Goal: Task Accomplishment & Management: Manage account settings

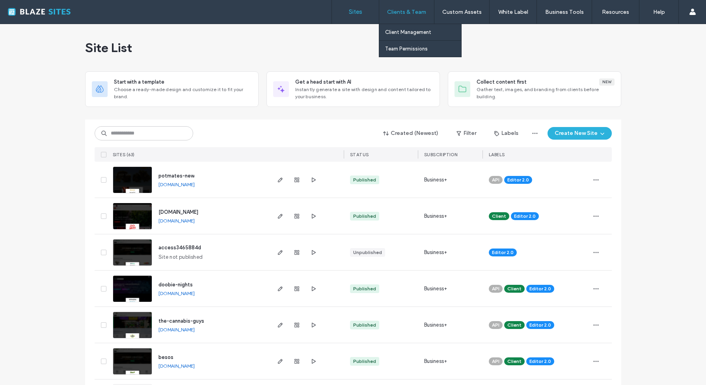
click at [408, 13] on label "Clients & Team" at bounding box center [406, 12] width 39 height 7
click at [404, 32] on label "Client Management" at bounding box center [408, 32] width 46 height 6
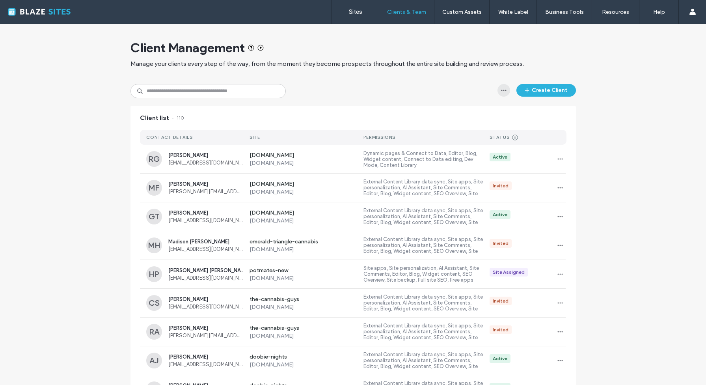
click at [501, 89] on icon "button" at bounding box center [504, 90] width 6 height 6
click at [479, 90] on div "Create Client" at bounding box center [352, 91] width 445 height 14
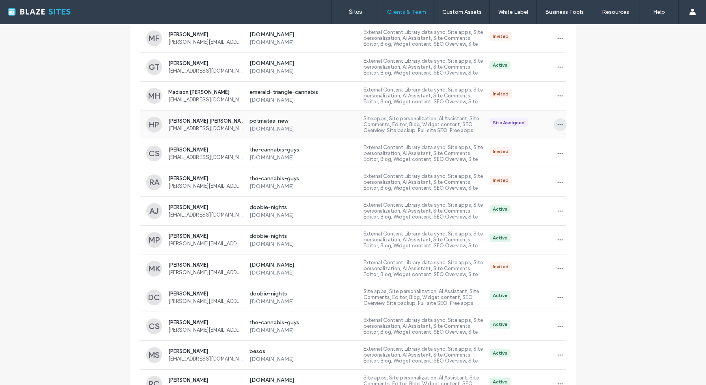
scroll to position [148, 0]
click at [561, 155] on span "button" at bounding box center [560, 154] width 13 height 13
click at [575, 188] on span "Manage Access" at bounding box center [586, 190] width 38 height 8
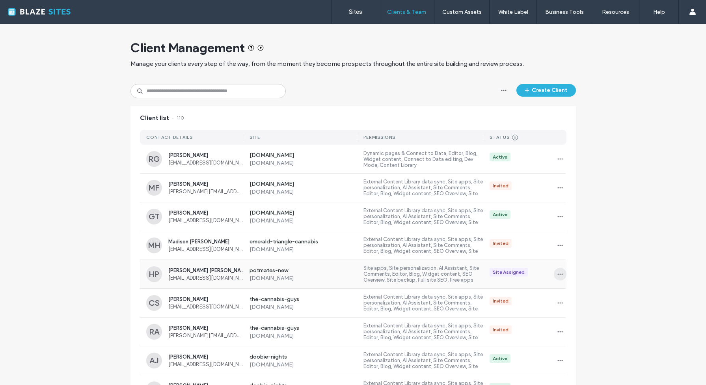
scroll to position [183, 0]
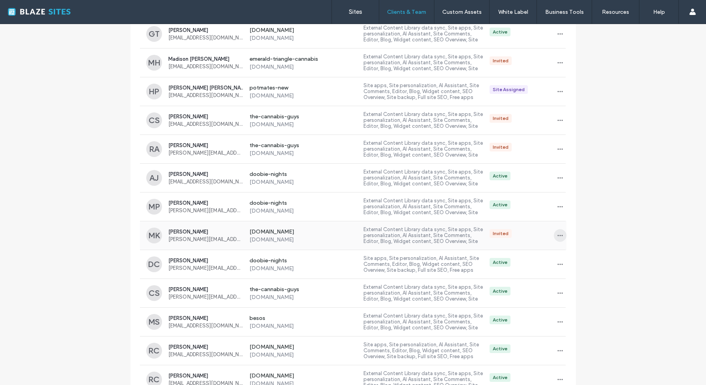
click at [557, 237] on icon "button" at bounding box center [560, 235] width 6 height 6
click at [572, 268] on span "Manage Access" at bounding box center [586, 271] width 38 height 8
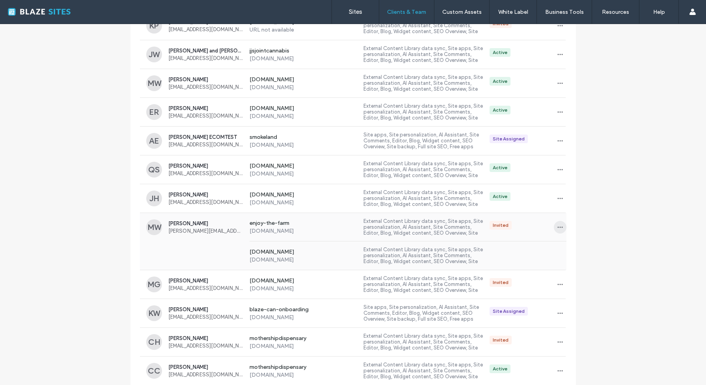
scroll to position [622, 0]
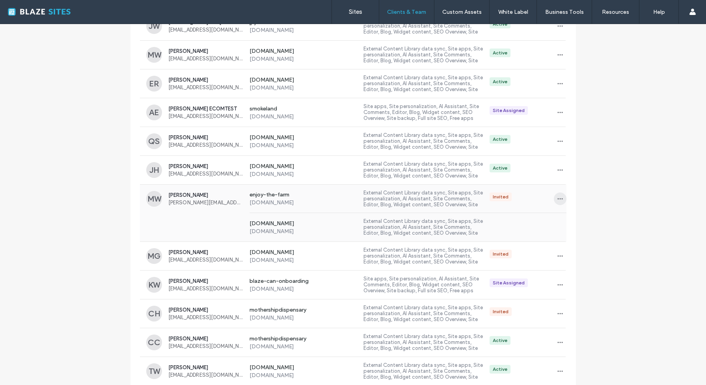
click at [557, 199] on icon "button" at bounding box center [560, 199] width 6 height 6
click at [569, 236] on span "Manage Access" at bounding box center [586, 234] width 38 height 8
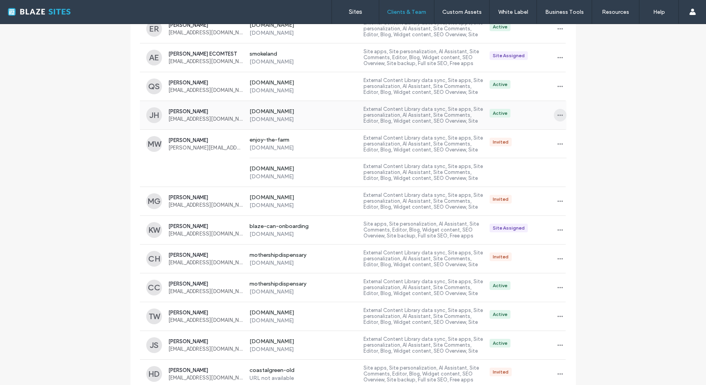
scroll to position [686, 0]
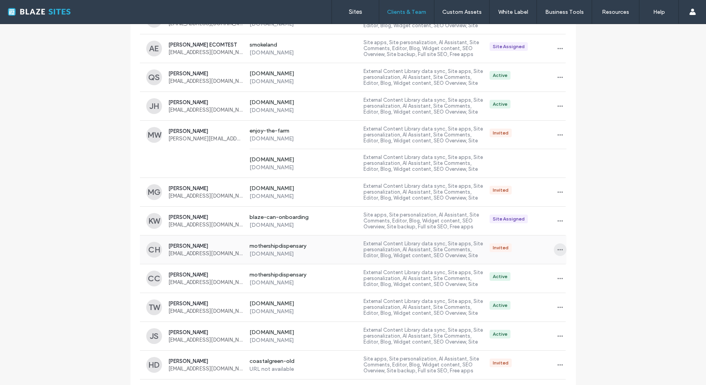
click at [554, 250] on span "button" at bounding box center [560, 249] width 13 height 13
click at [577, 283] on span "Manage Access" at bounding box center [586, 285] width 38 height 8
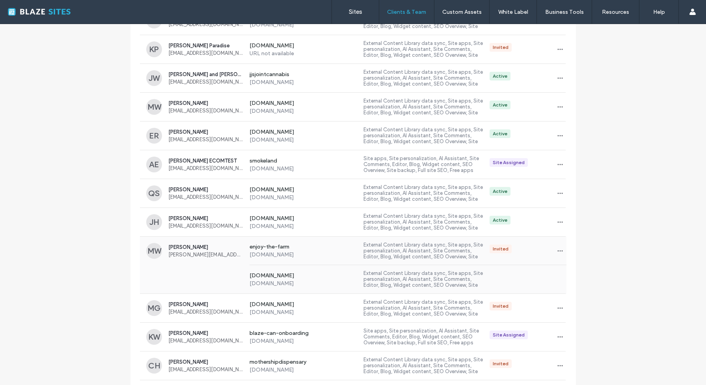
scroll to position [930, 0]
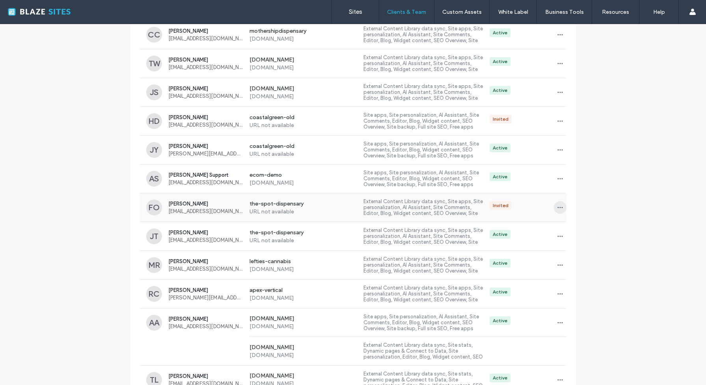
click at [557, 210] on span "button" at bounding box center [560, 207] width 13 height 13
click at [569, 240] on span "Manage Access" at bounding box center [586, 243] width 38 height 8
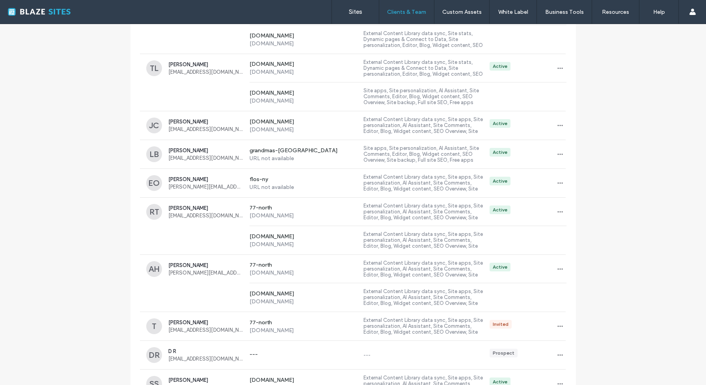
scroll to position [1513, 0]
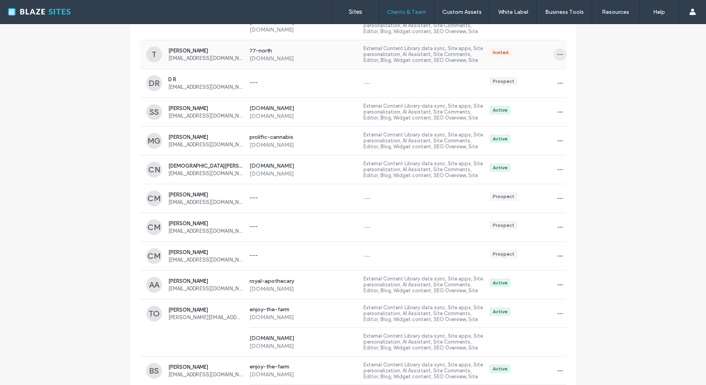
click at [557, 56] on icon "button" at bounding box center [560, 54] width 6 height 6
click at [568, 89] on span "Manage Access" at bounding box center [586, 90] width 38 height 8
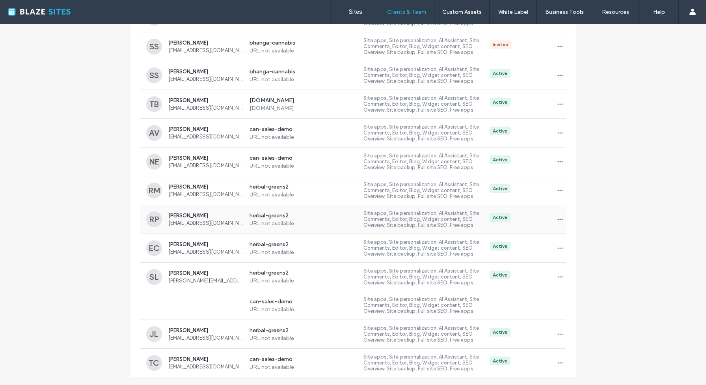
scroll to position [3273, 0]
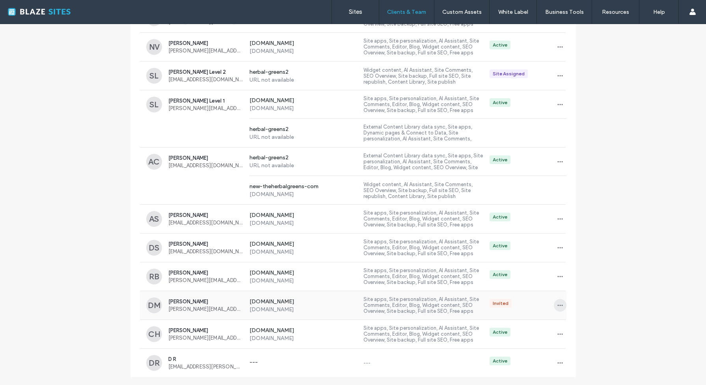
click at [557, 304] on icon "button" at bounding box center [560, 305] width 6 height 6
click at [584, 339] on span "Manage Access" at bounding box center [586, 341] width 38 height 8
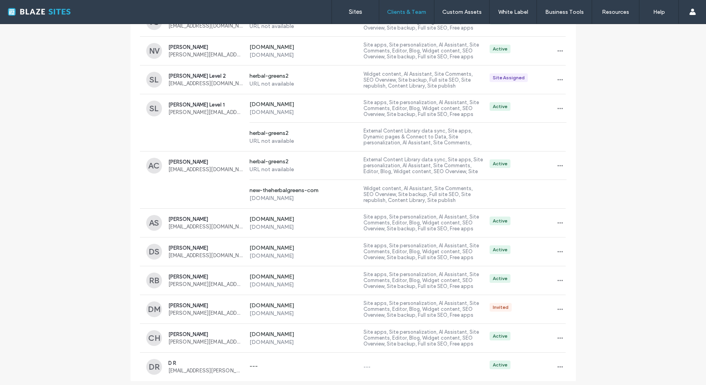
scroll to position [3273, 0]
